Goal: Task Accomplishment & Management: Complete application form

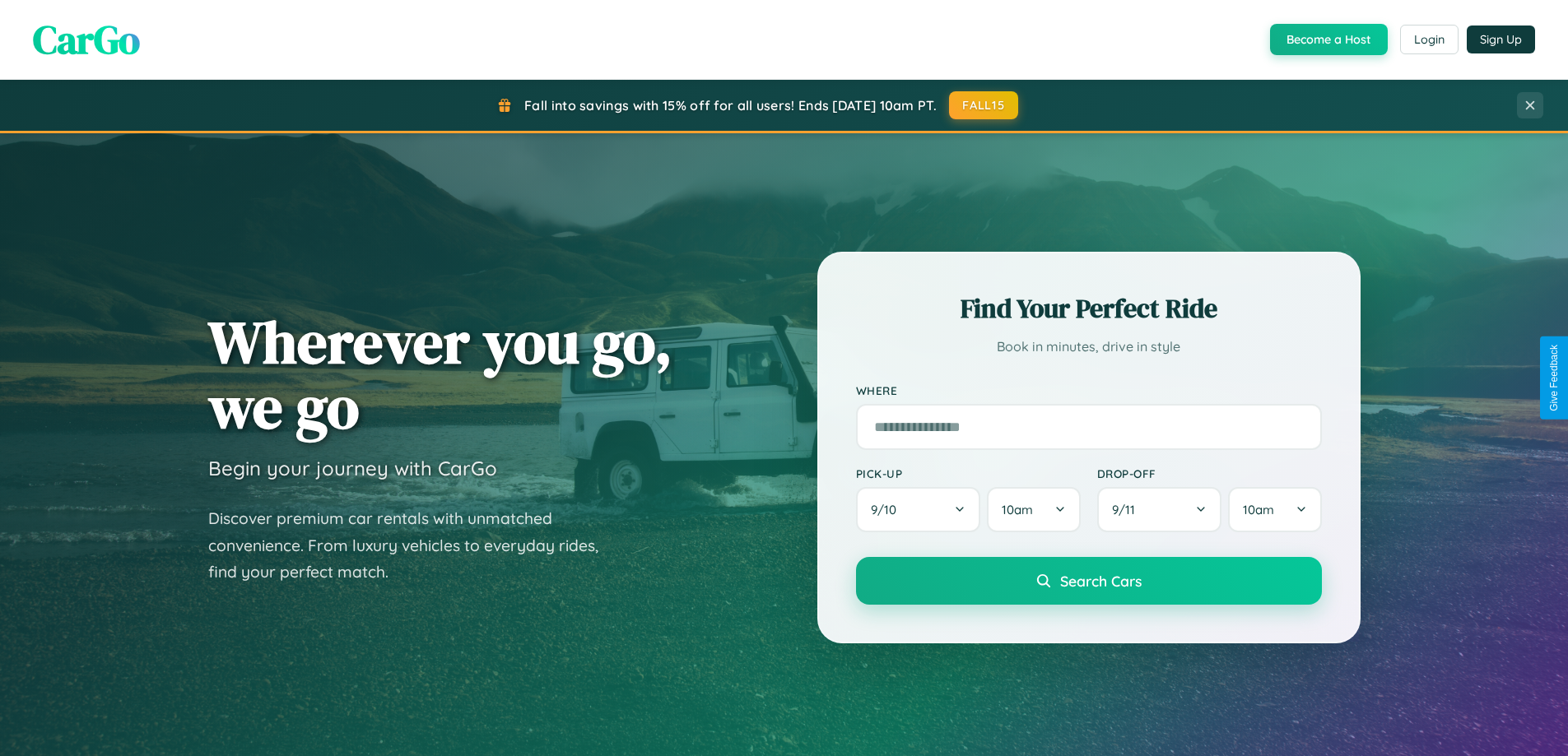
scroll to position [3167, 0]
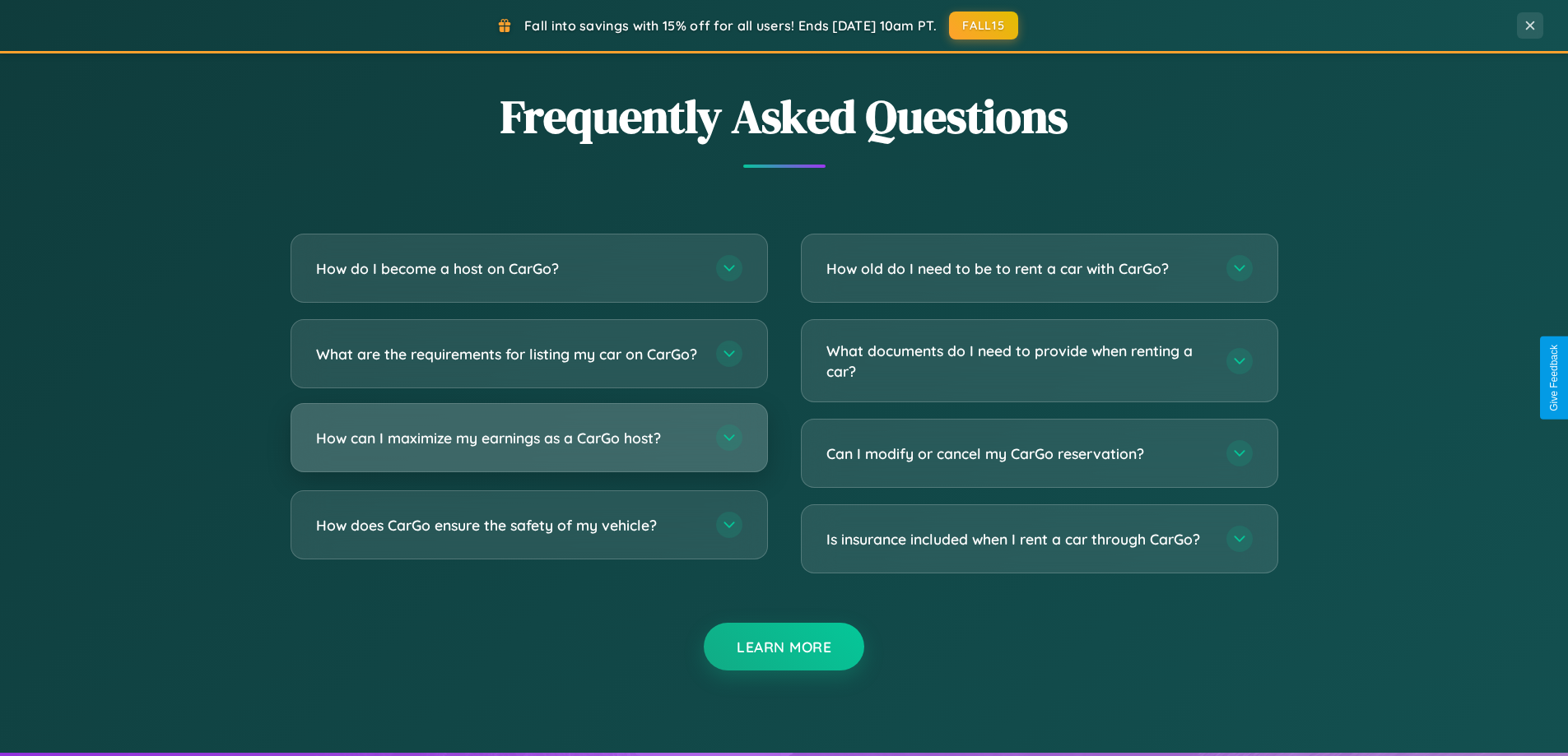
click at [528, 448] on h3 "How can I maximize my earnings as a CarGo host?" at bounding box center [508, 438] width 384 height 20
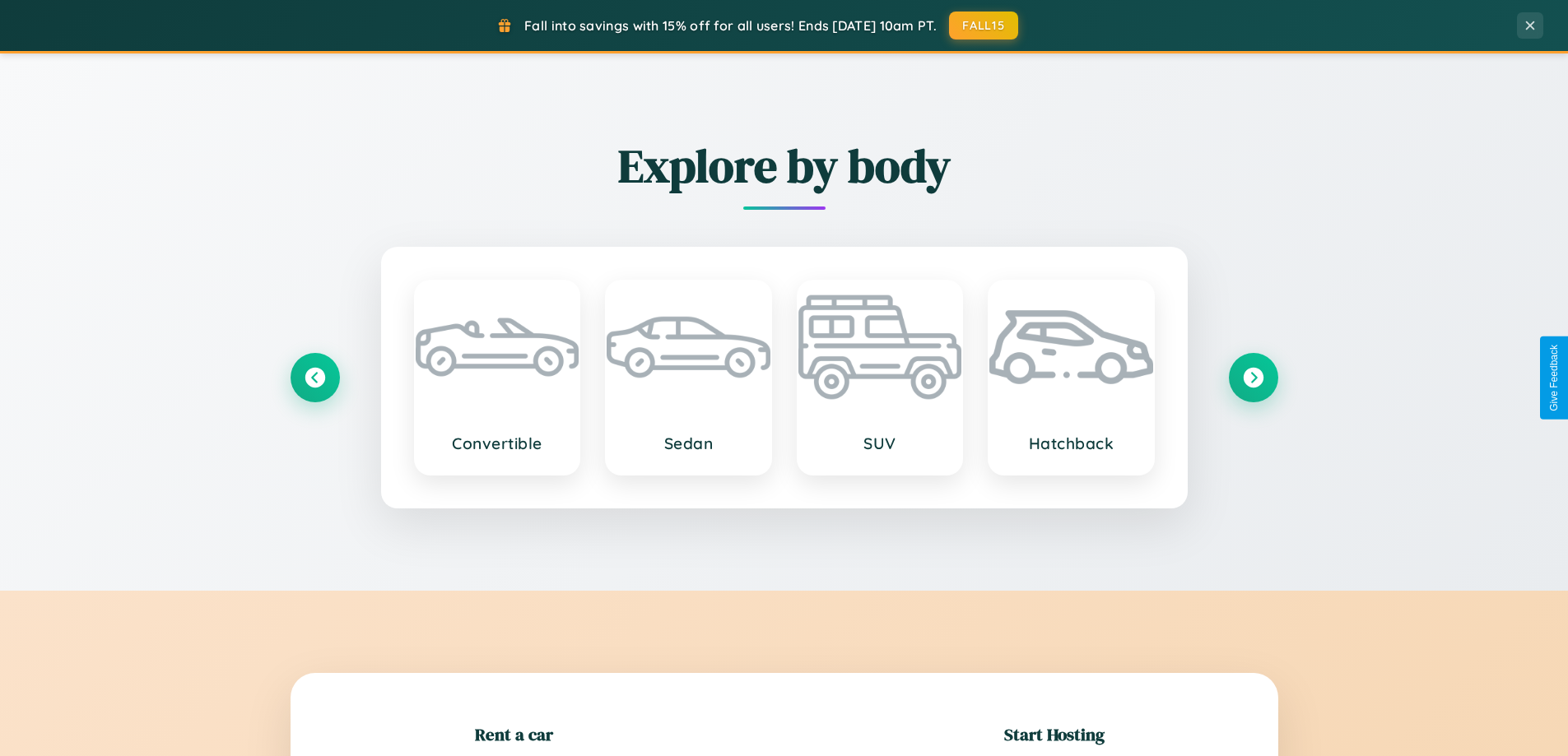
scroll to position [356, 0]
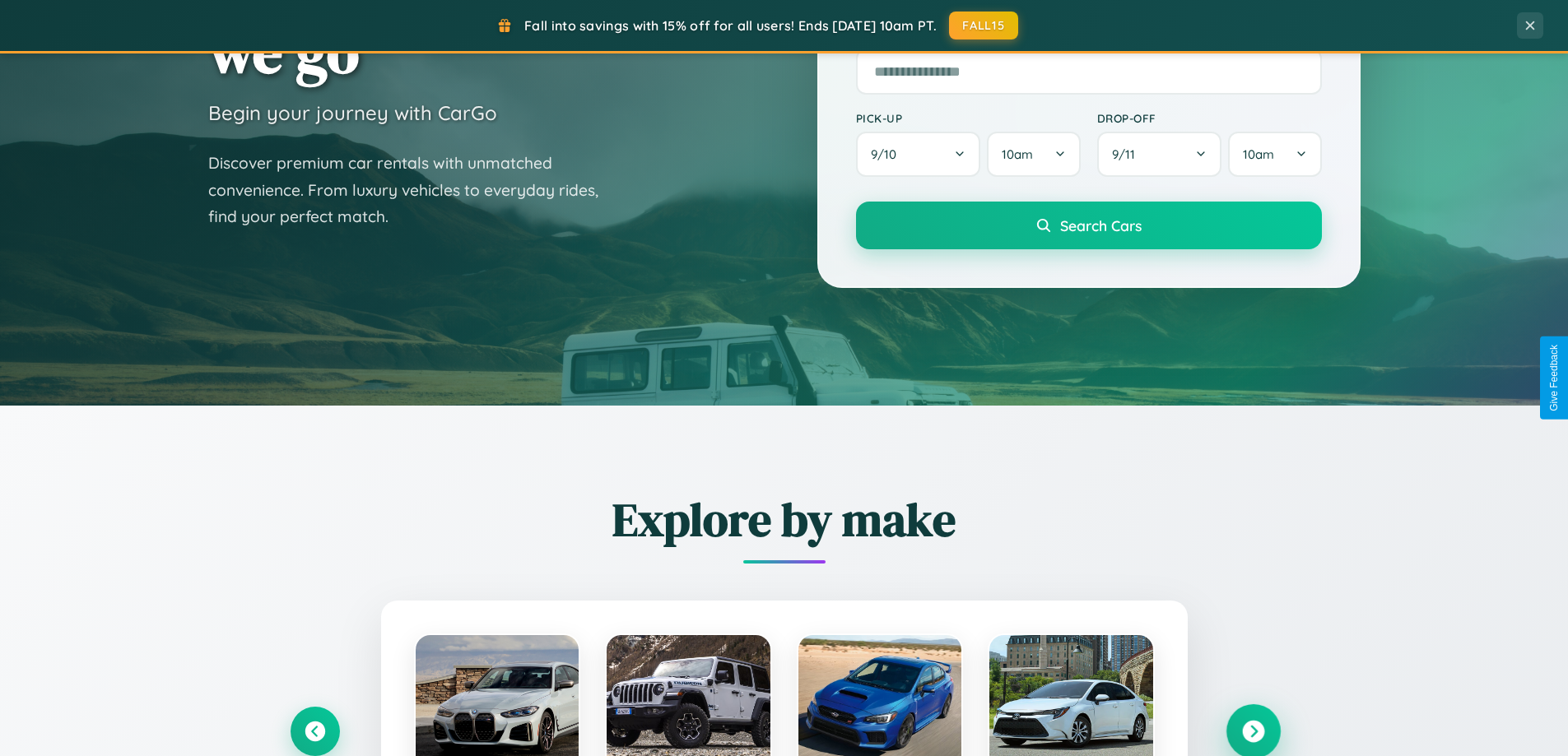
click at [1253, 732] on icon at bounding box center [1254, 732] width 22 height 22
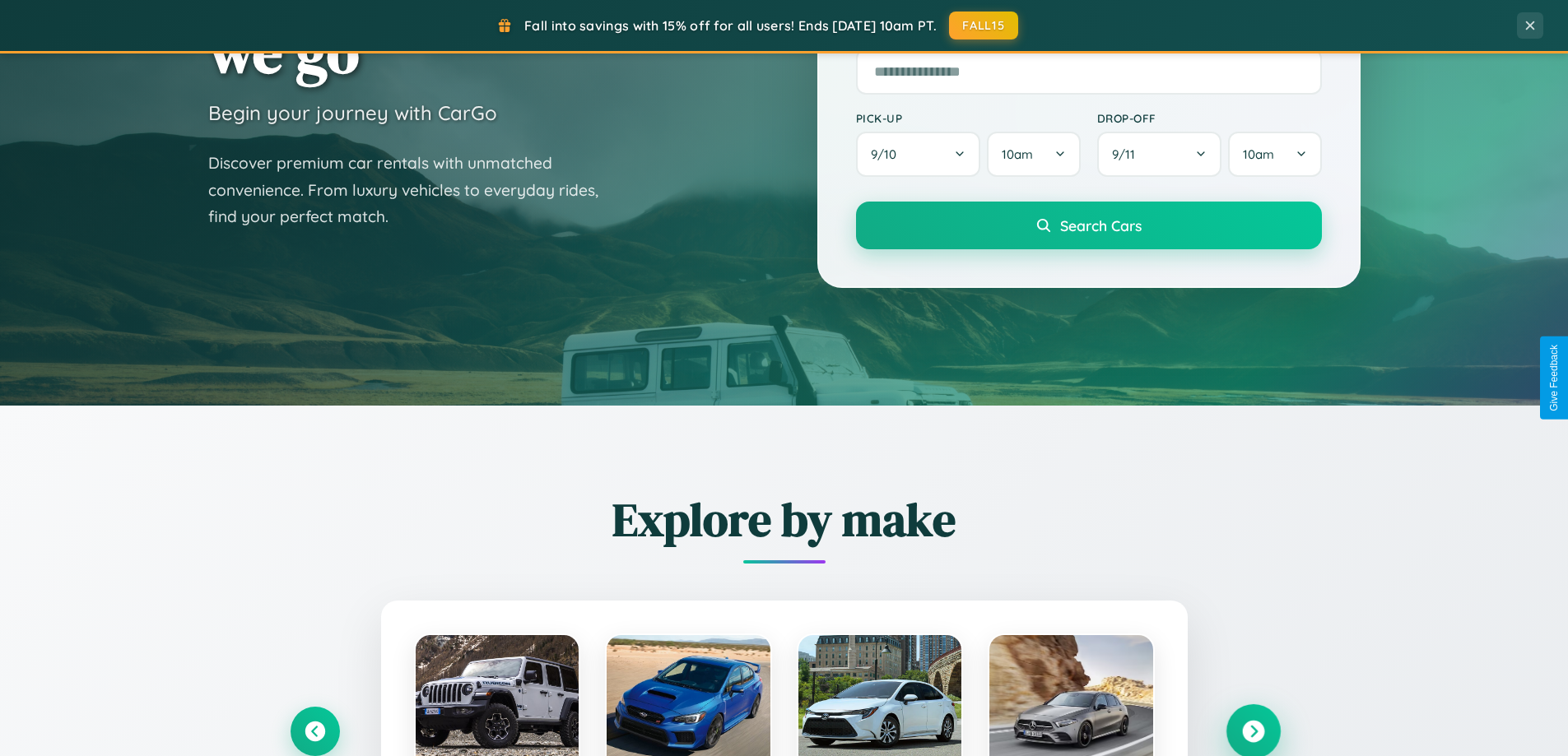
click at [1253, 730] on icon at bounding box center [1254, 732] width 22 height 22
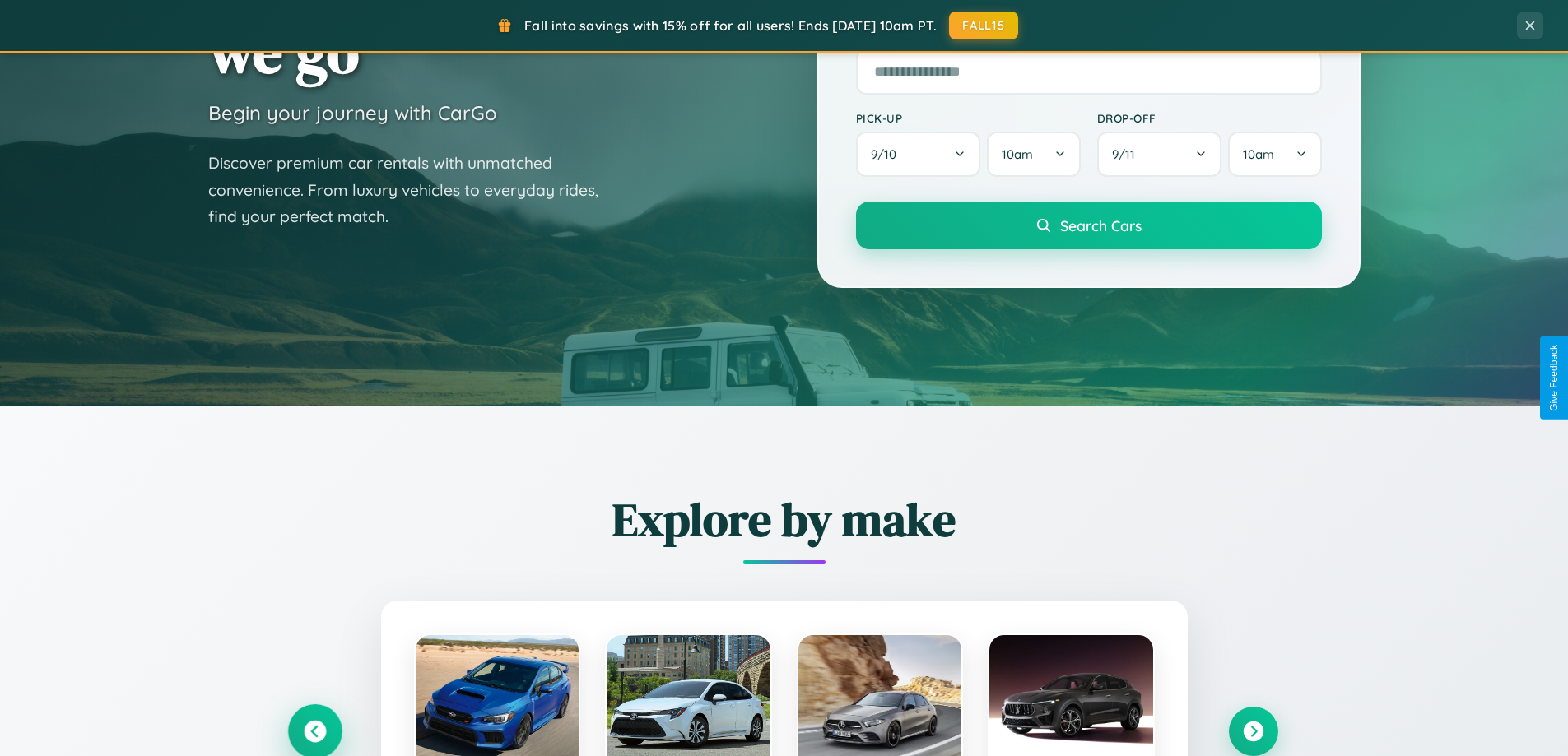
click at [314, 731] on icon at bounding box center [315, 732] width 22 height 22
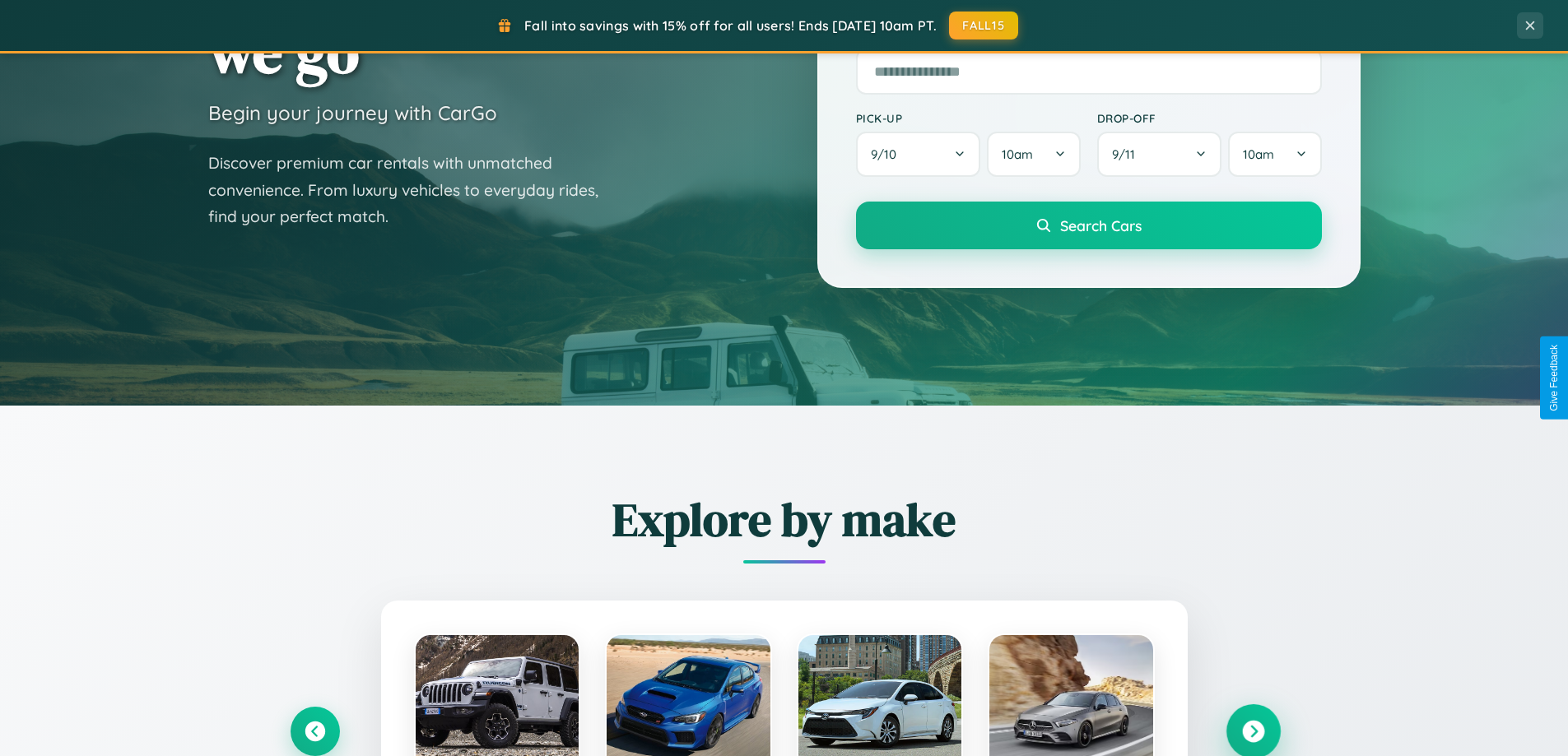
click at [1253, 731] on icon at bounding box center [1254, 732] width 22 height 22
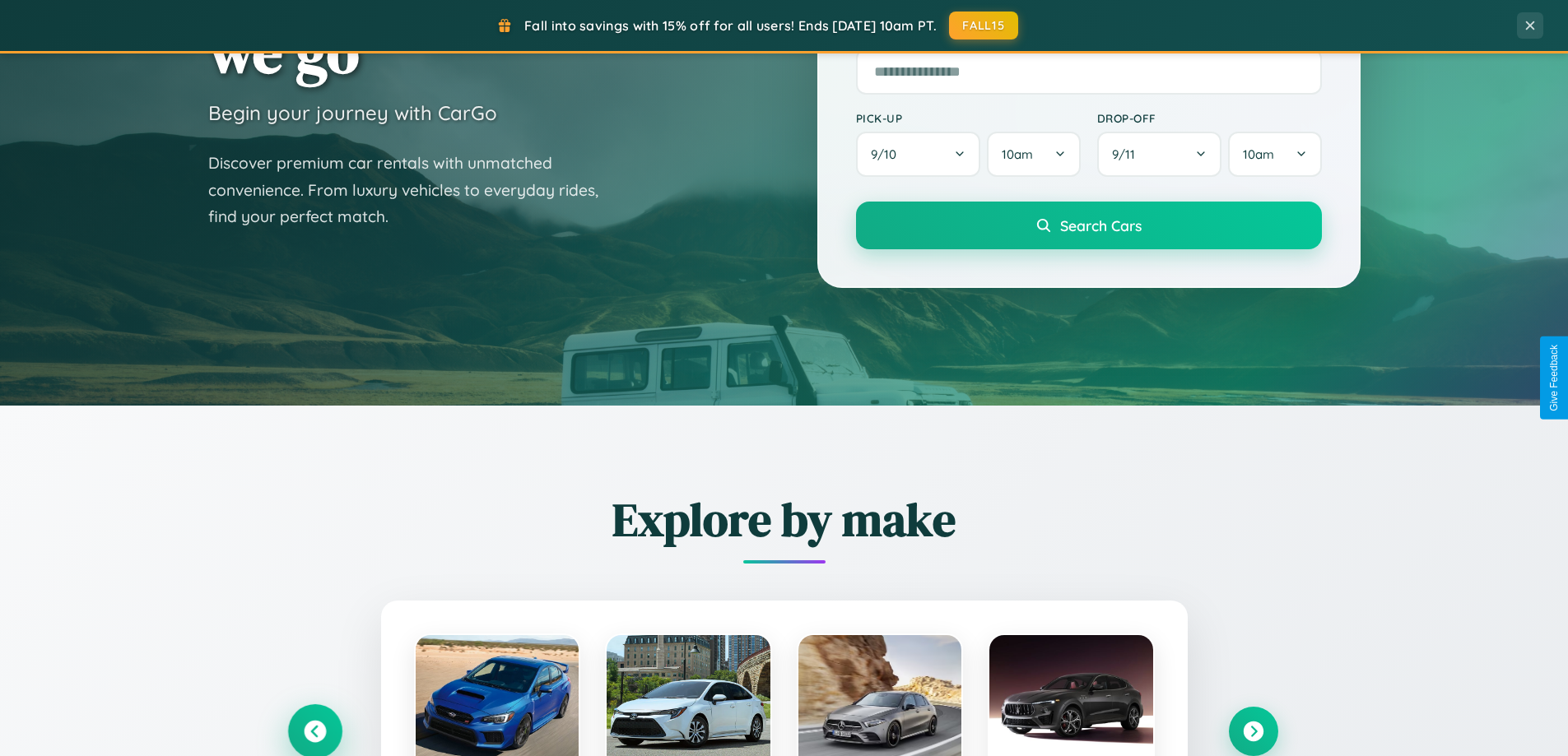
click at [314, 731] on icon at bounding box center [315, 732] width 22 height 22
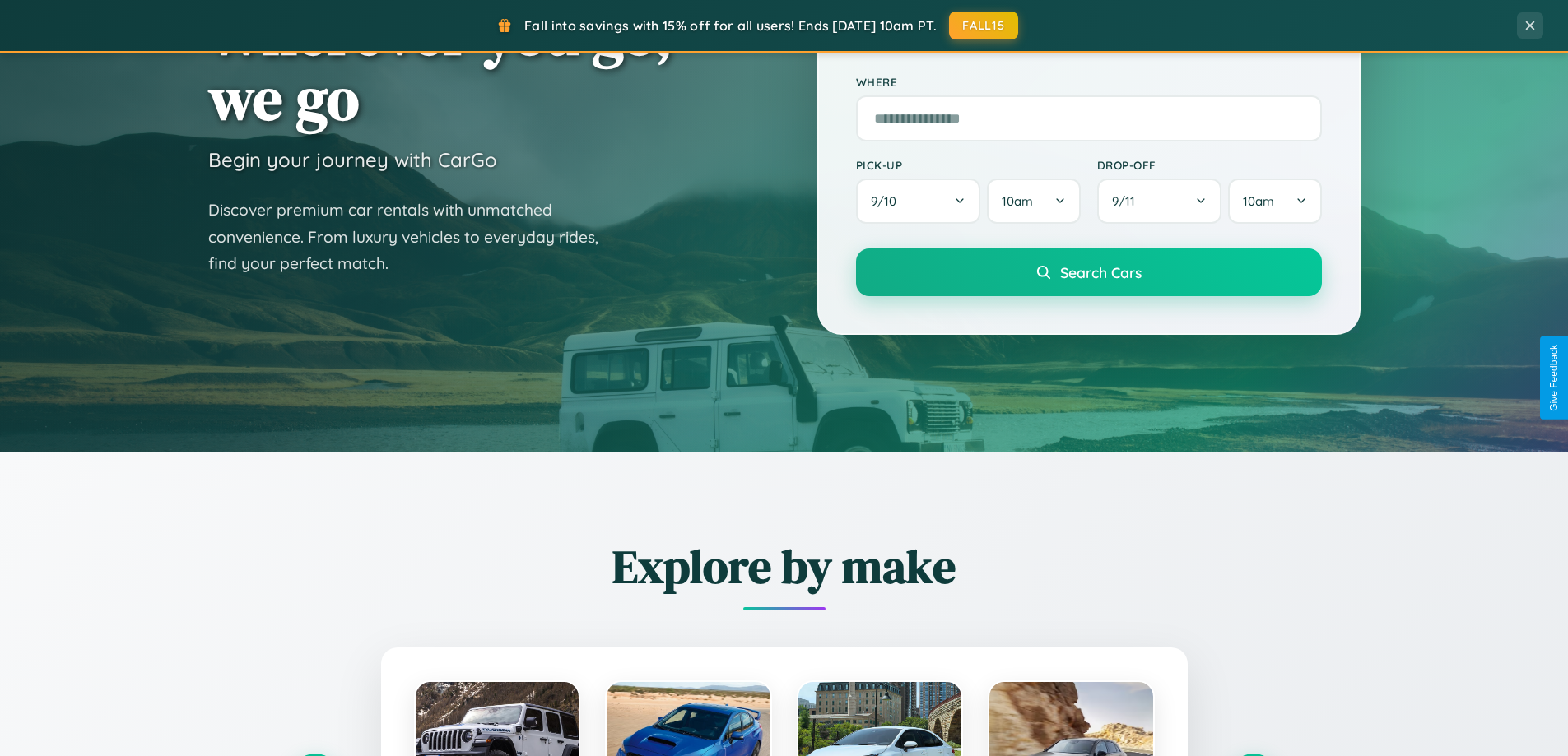
scroll to position [0, 0]
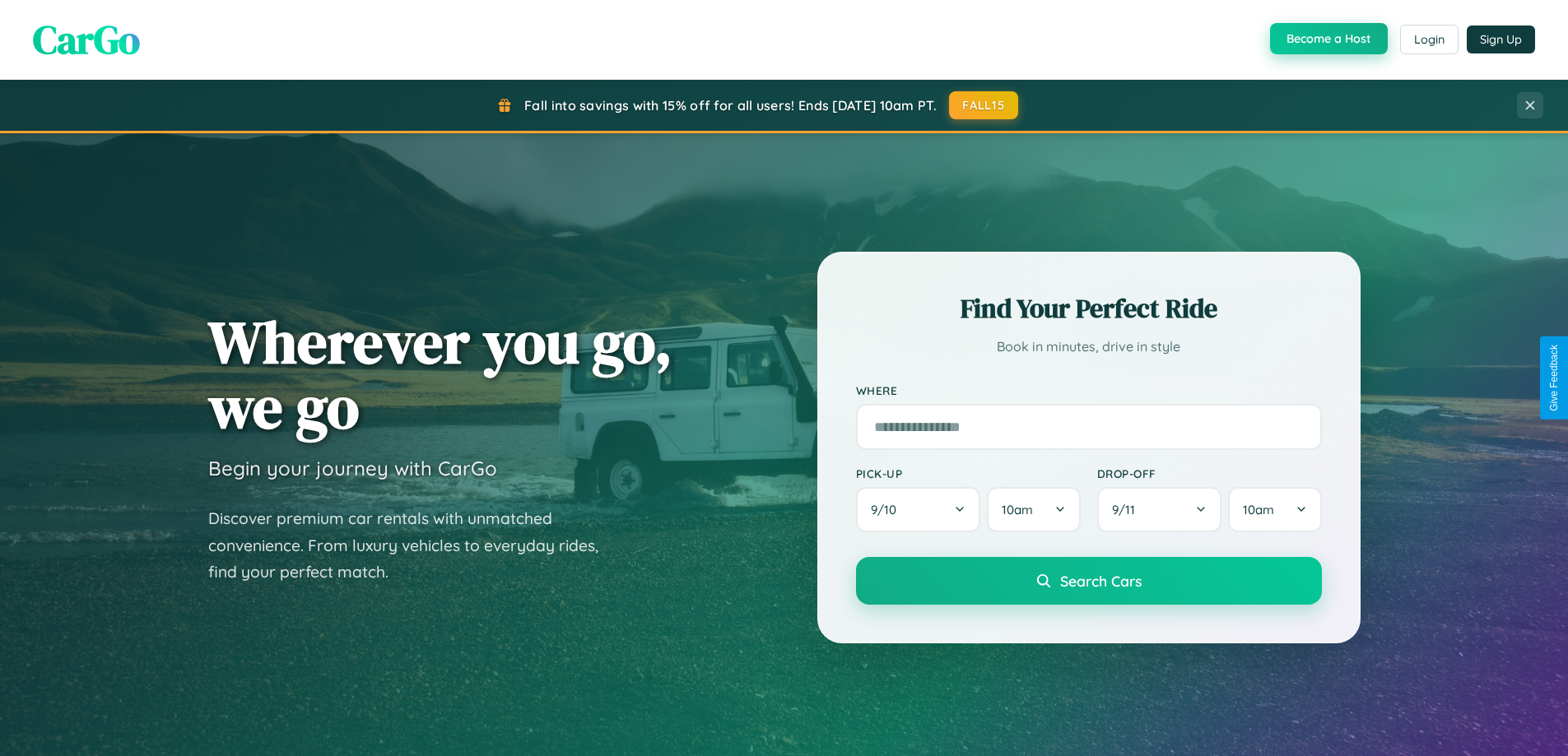
click at [1327, 40] on button "Become a Host" at bounding box center [1329, 39] width 118 height 32
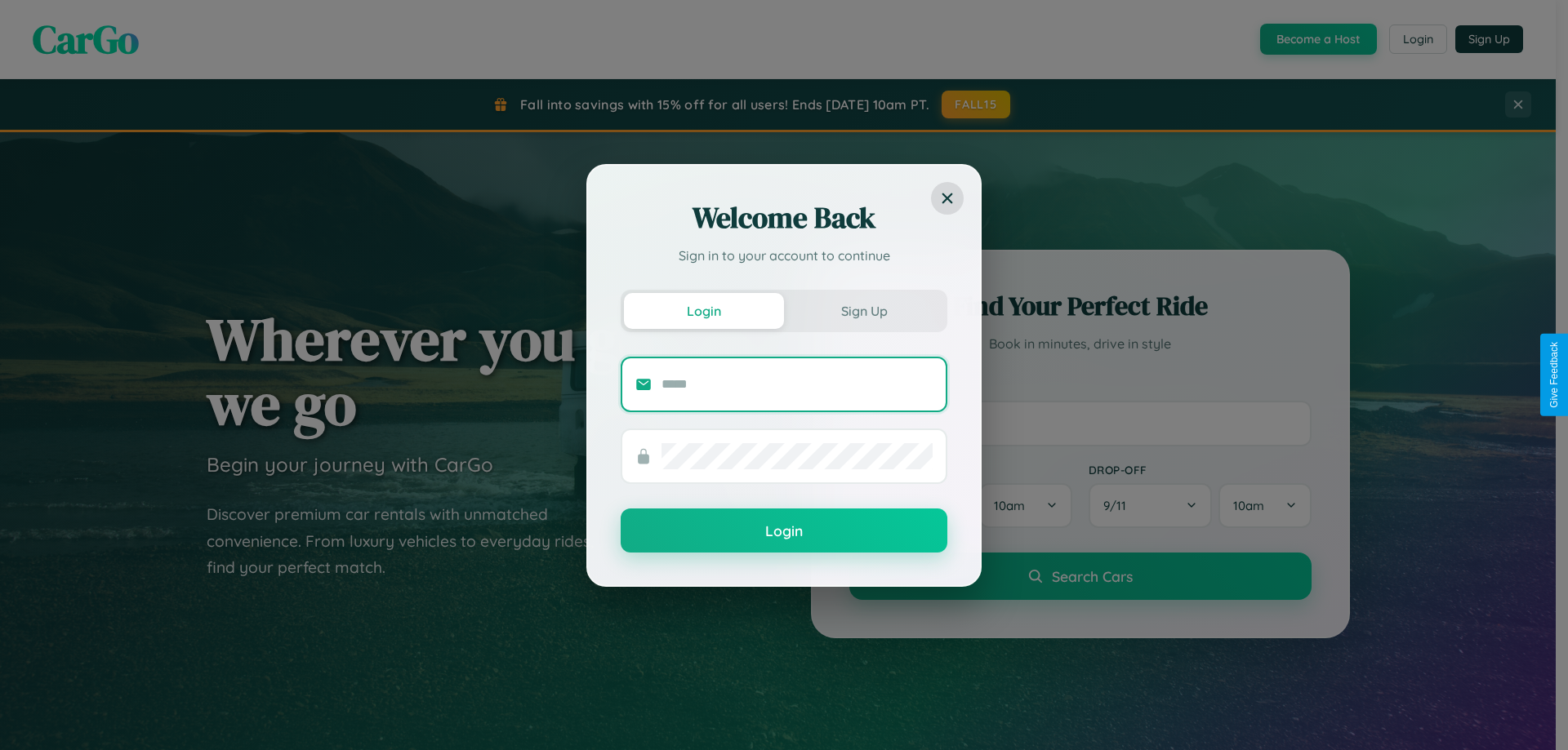
click at [797, 384] on input "text" at bounding box center [797, 384] width 271 height 26
type input "**********"
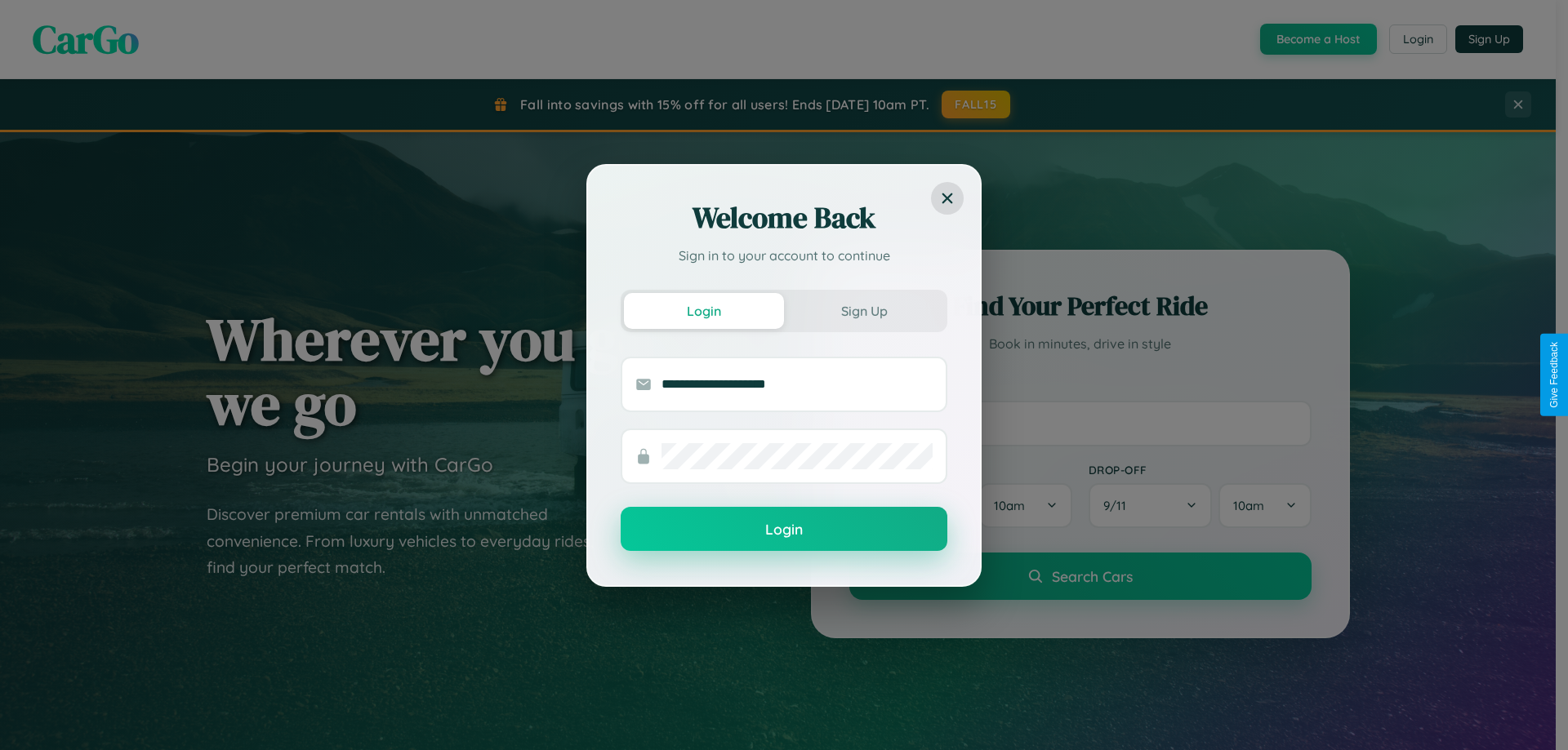
click at [784, 530] on button "Login" at bounding box center [783, 529] width 326 height 44
